Goal: Task Accomplishment & Management: Manage account settings

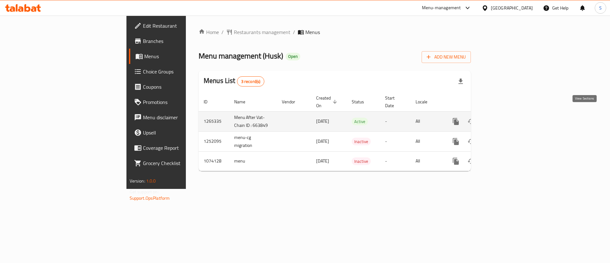
click at [506, 118] on icon "enhanced table" at bounding box center [502, 122] width 8 height 8
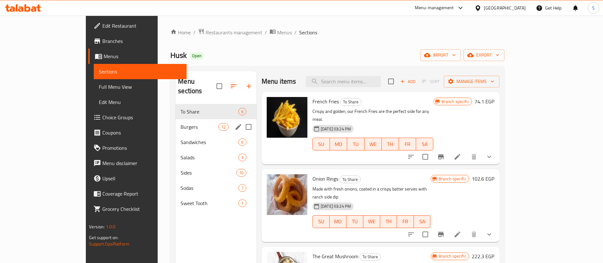
click at [175, 123] on div "Burgers 12" at bounding box center [215, 126] width 81 height 15
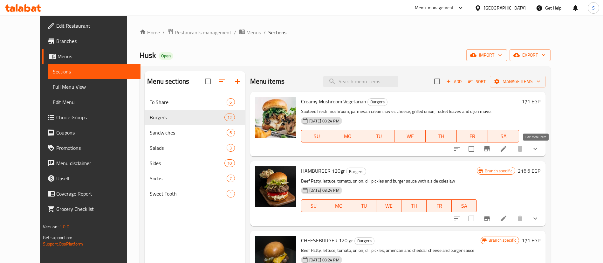
click at [507, 150] on icon at bounding box center [504, 149] width 8 height 8
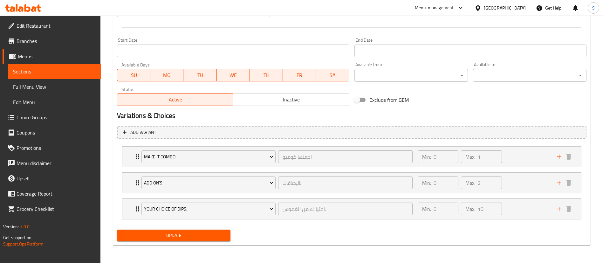
scroll to position [258, 0]
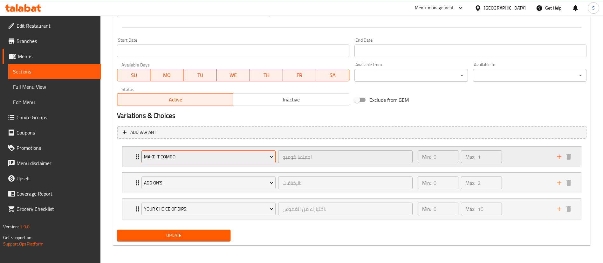
click at [270, 157] on icon "Expand" at bounding box center [271, 157] width 6 height 6
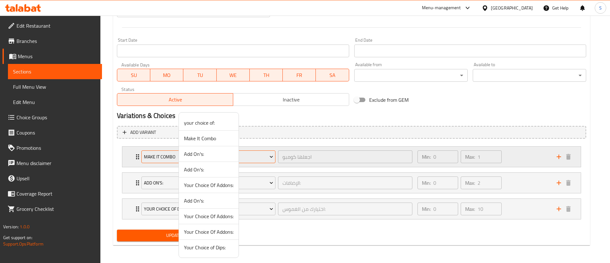
click at [270, 157] on div at bounding box center [305, 131] width 610 height 263
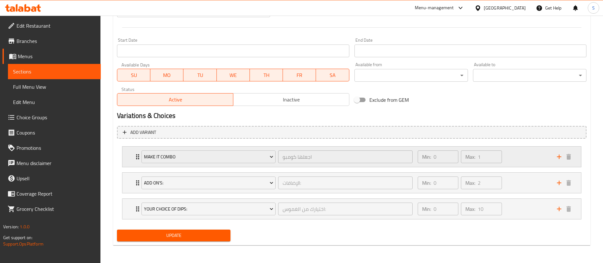
click at [136, 155] on icon "Expand" at bounding box center [138, 157] width 8 height 8
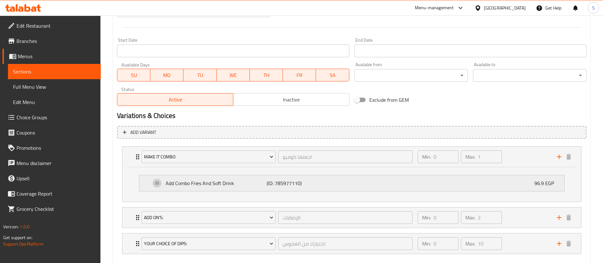
click at [352, 186] on div "Add Combo Fries And Soft Drink (ID: 785977110) 96.9 EGP" at bounding box center [354, 183] width 406 height 16
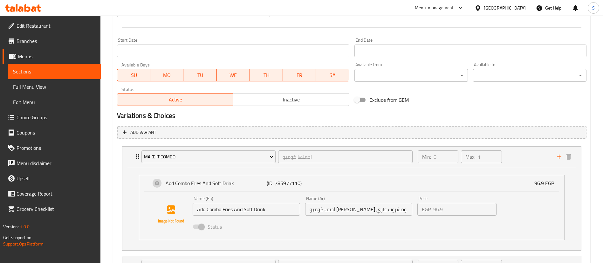
click at [414, 215] on div "Name (En) Add Combo Fries And Soft Drink Name (En) Name (Ar) أضف كومبو [PERSON_…" at bounding box center [358, 215] width 337 height 42
click at [434, 224] on div "Status" at bounding box center [358, 226] width 337 height 17
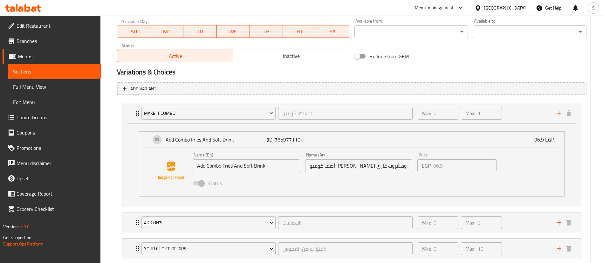
scroll to position [341, 0]
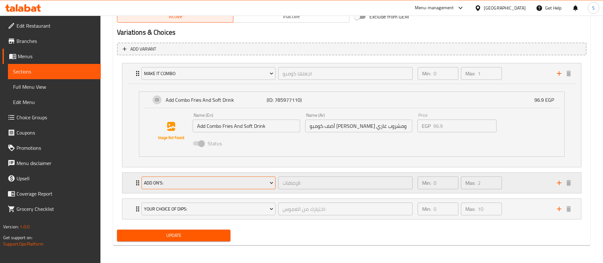
click at [275, 184] on button "Add On's:" at bounding box center [208, 182] width 134 height 13
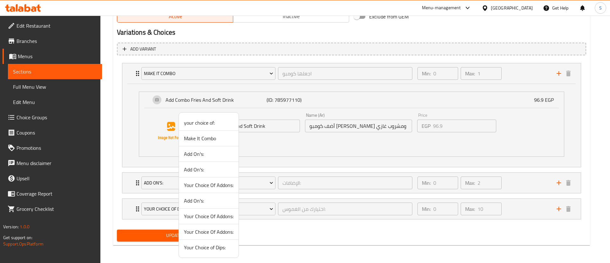
click at [315, 186] on div at bounding box center [305, 131] width 610 height 263
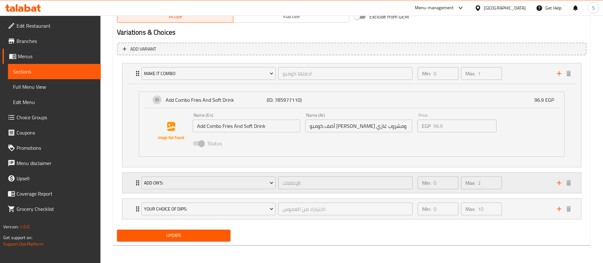
click at [137, 183] on icon "Expand" at bounding box center [138, 183] width 8 height 8
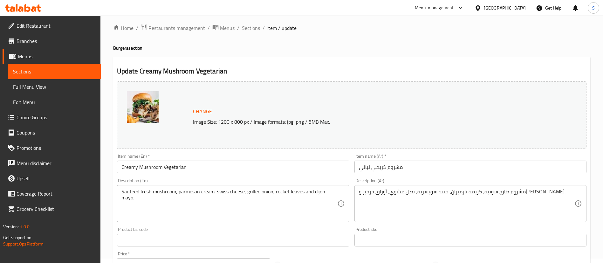
scroll to position [0, 0]
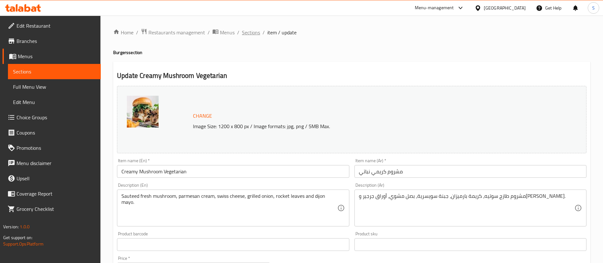
click at [256, 34] on span "Sections" at bounding box center [251, 33] width 18 height 8
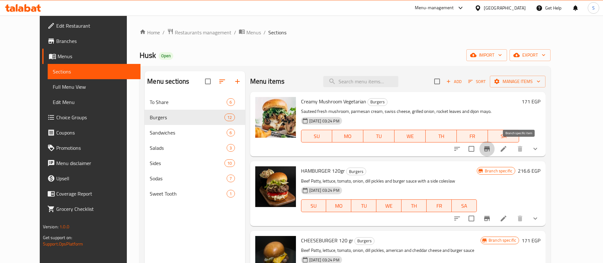
click at [490, 150] on icon "Branch-specific-item" at bounding box center [487, 148] width 6 height 5
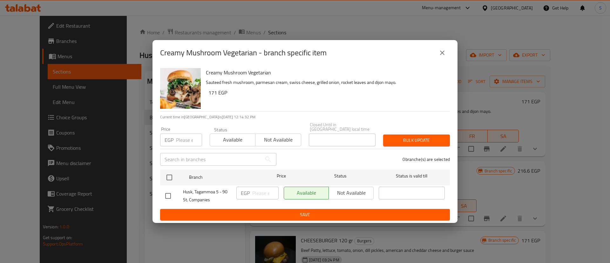
click at [444, 57] on icon "close" at bounding box center [443, 53] width 8 height 8
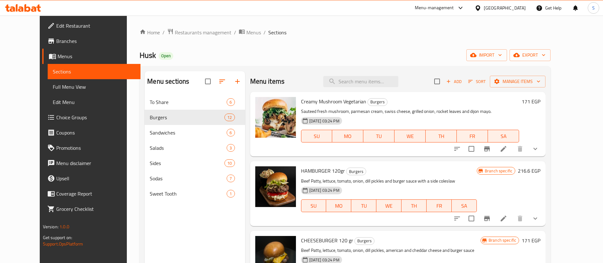
click at [56, 117] on span "Choice Groups" at bounding box center [95, 117] width 79 height 8
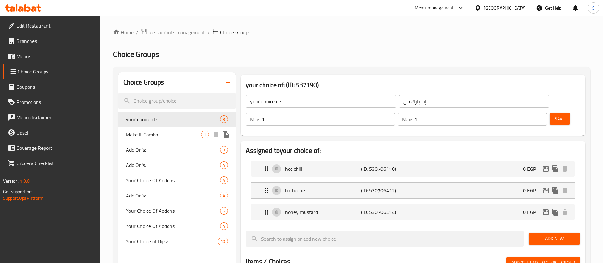
click at [157, 133] on span "Make It Combo" at bounding box center [163, 135] width 75 height 8
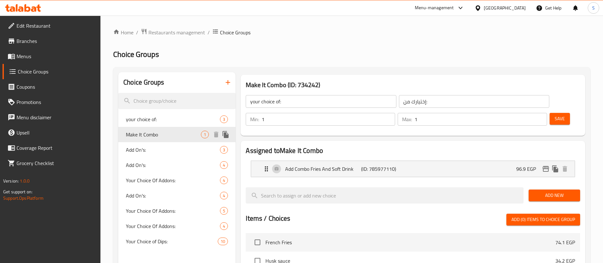
type input "Make It Combo"
type input "اجعلها كومبو"
type input "0"
click at [469, 161] on div "Add Combo Fries And Soft Drink (ID: 785977110) 96.9 EGP" at bounding box center [415, 169] width 304 height 16
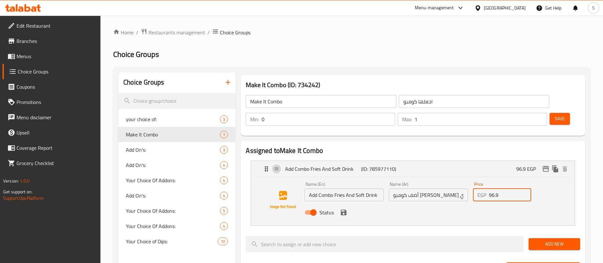
drag, startPoint x: 504, startPoint y: 180, endPoint x: 476, endPoint y: 179, distance: 27.7
click at [476, 188] on div "EGP 96.9 Price" at bounding box center [502, 194] width 58 height 13
click at [345, 209] on icon "save" at bounding box center [344, 212] width 6 height 6
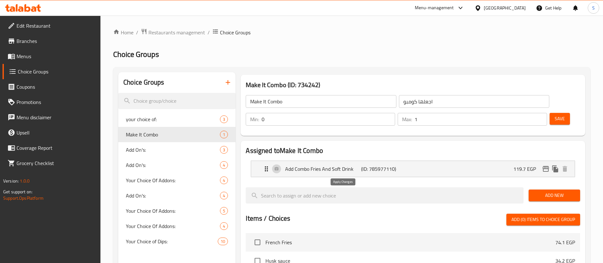
type input "119.7"
click at [555, 115] on span "Save" at bounding box center [560, 119] width 10 height 8
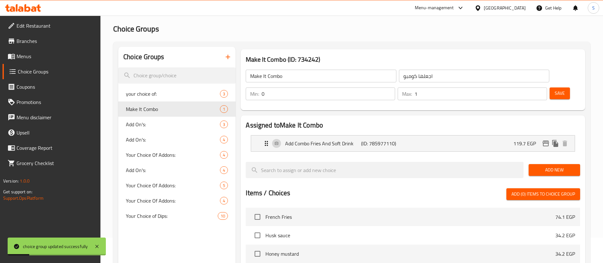
scroll to position [28, 0]
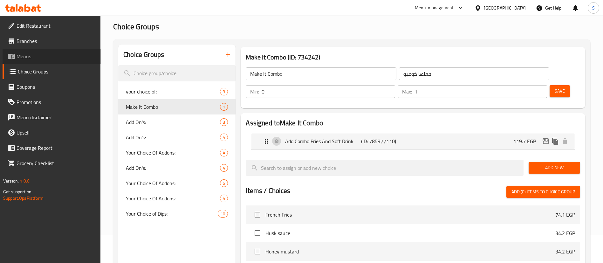
click at [21, 52] on span "Menus" at bounding box center [56, 56] width 79 height 8
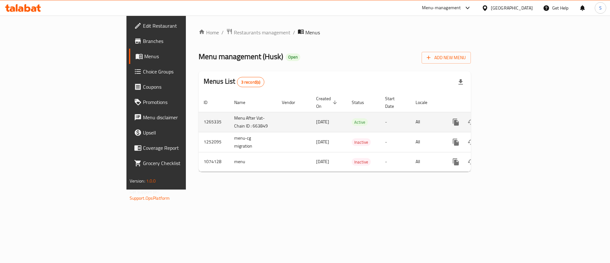
click at [505, 119] on icon "enhanced table" at bounding box center [502, 122] width 6 height 6
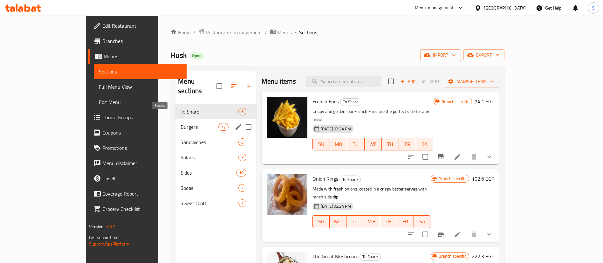
click at [181, 123] on span "Burgers" at bounding box center [200, 127] width 38 height 8
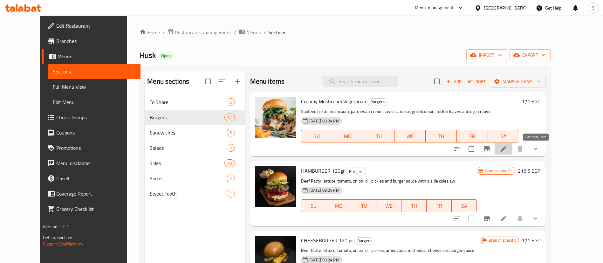
click at [507, 152] on icon at bounding box center [504, 149] width 8 height 8
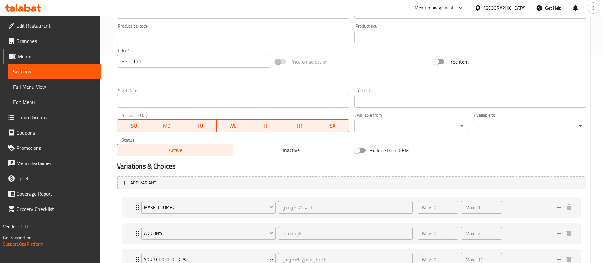
scroll to position [258, 0]
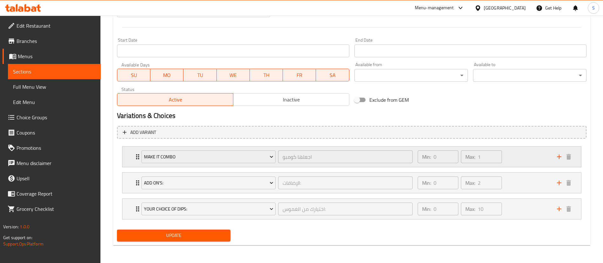
click at [136, 158] on icon "Expand" at bounding box center [138, 157] width 8 height 8
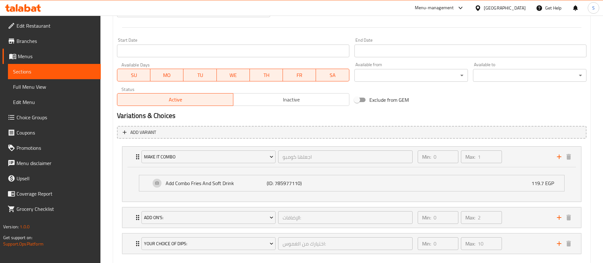
scroll to position [0, 0]
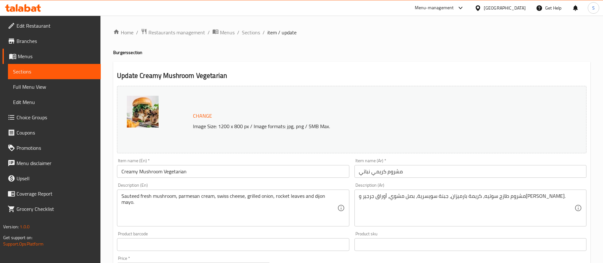
click at [454, 10] on div "Menu-management" at bounding box center [434, 8] width 39 height 8
click at [459, 41] on div "Agent Campaigns Center" at bounding box center [447, 42] width 95 height 15
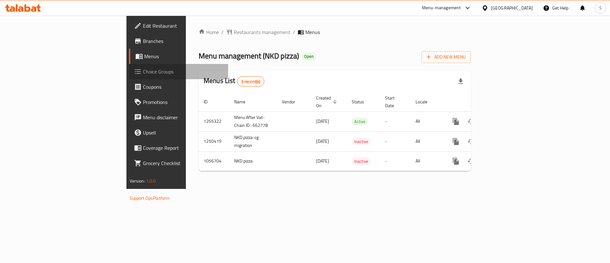
click at [143, 74] on span "Choice Groups" at bounding box center [183, 72] width 80 height 8
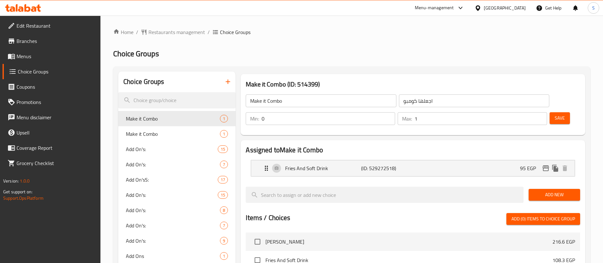
click at [445, 147] on div "Home / Restaurants management / Choice Groups Choice Groups Choice Groups Make …" at bounding box center [351, 236] width 477 height 416
click at [445, 160] on div "Fries And Soft Drink (ID: 529272518) 95 EGP" at bounding box center [415, 168] width 304 height 16
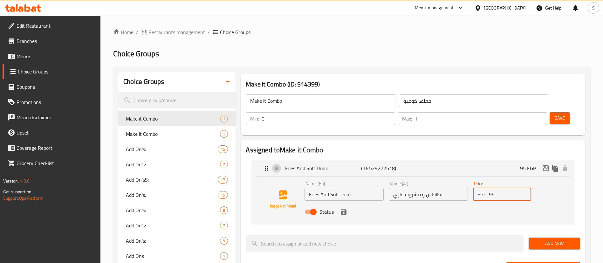
drag, startPoint x: 507, startPoint y: 175, endPoint x: 441, endPoint y: 170, distance: 65.7
click at [441, 179] on div "Name (En) Fries And Soft Drink Name (En) Name (Ar) بطاطس و مشروب غازي Name (Ar)…" at bounding box center [428, 200] width 253 height 42
click at [346, 208] on icon "save" at bounding box center [344, 212] width 8 height 8
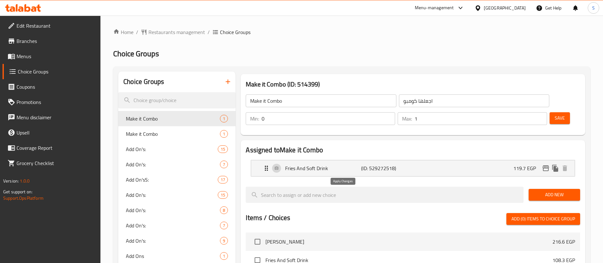
type input "119.7"
click at [555, 114] on span "Save" at bounding box center [560, 118] width 10 height 8
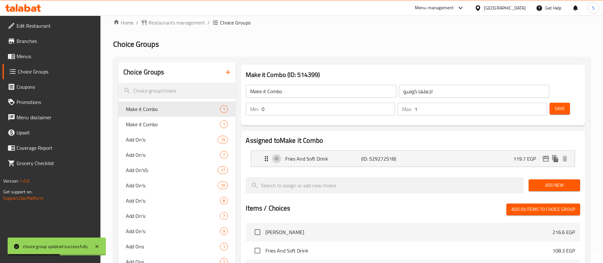
scroll to position [6, 0]
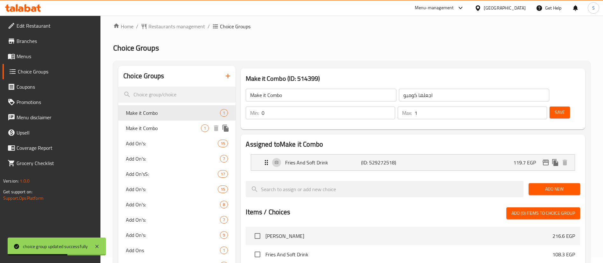
click at [170, 129] on span "Make it Combo" at bounding box center [163, 128] width 75 height 8
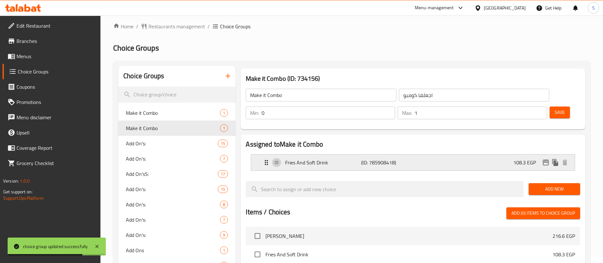
click at [509, 154] on div "Fries And Soft Drink (ID: 785908418) 108.3 EGP" at bounding box center [415, 162] width 304 height 16
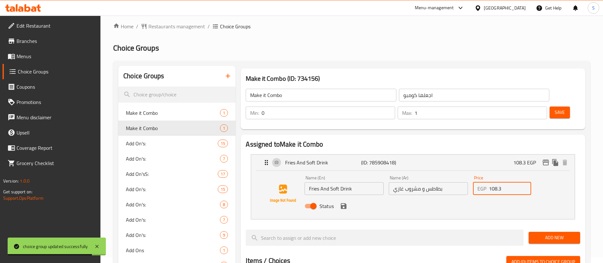
drag, startPoint x: 500, startPoint y: 172, endPoint x: 477, endPoint y: 170, distance: 23.3
click at [477, 182] on div "EGP 108.3 Price" at bounding box center [502, 188] width 58 height 13
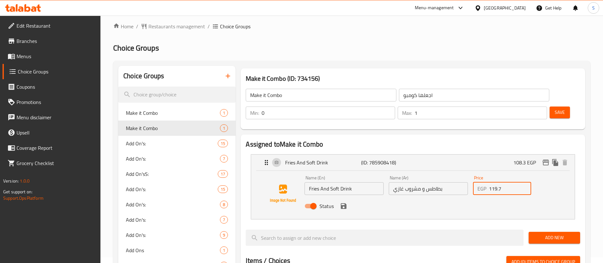
click at [343, 202] on icon "save" at bounding box center [344, 206] width 8 height 8
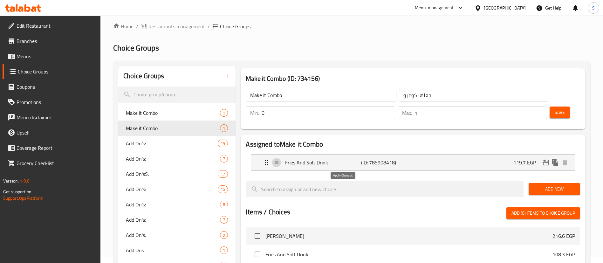
type input "119.7"
click at [555, 106] on button "Save" at bounding box center [560, 112] width 20 height 12
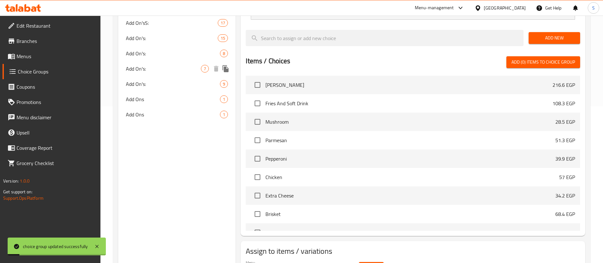
scroll to position [0, 0]
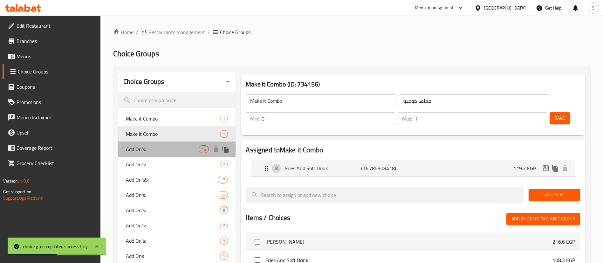
click at [145, 148] on span "Add On's:" at bounding box center [162, 149] width 73 height 8
type input "Add On's:"
type input "الإضافات:"
type input "15"
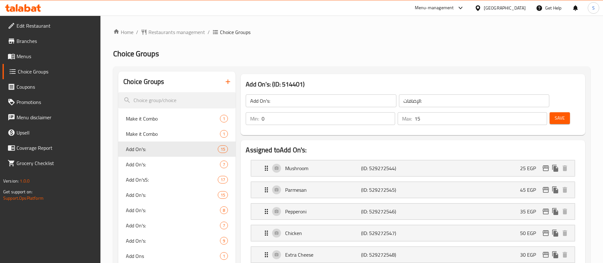
click at [454, 9] on div "Menu-management" at bounding box center [434, 8] width 39 height 8
click at [464, 43] on div "Agent Campaigns Center" at bounding box center [447, 42] width 95 height 15
